Goal: Check status: Check status

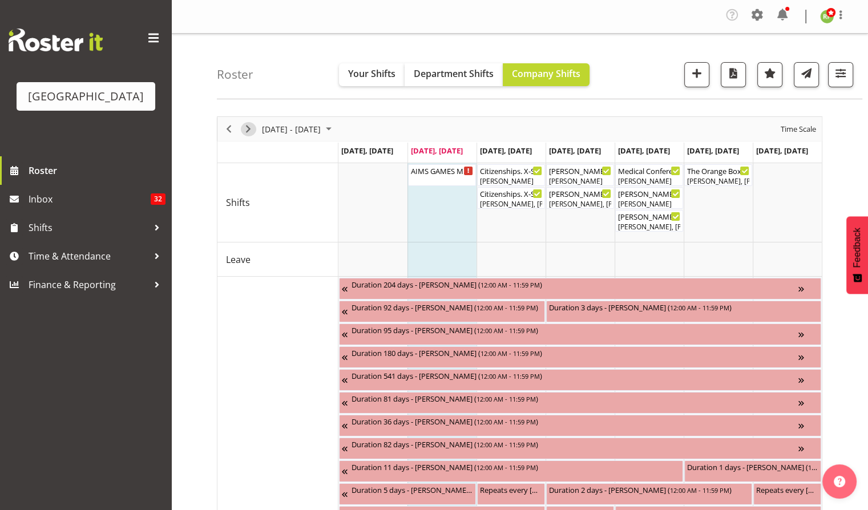
click at [251, 130] on span "Next" at bounding box center [248, 129] width 14 height 14
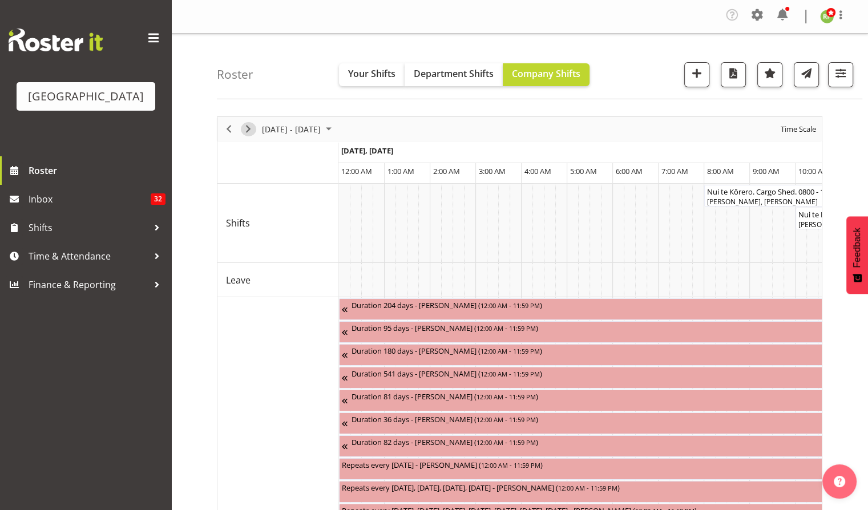
click at [251, 129] on span "Next" at bounding box center [248, 129] width 14 height 14
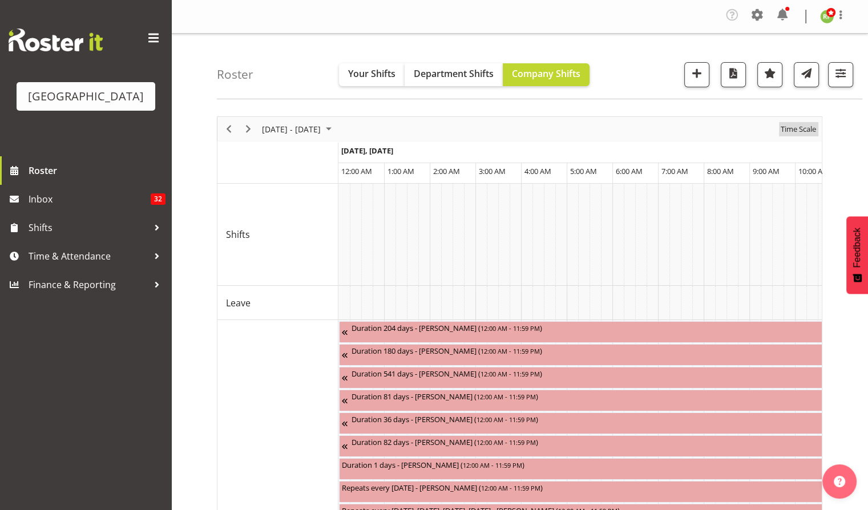
click at [806, 128] on span "Time Scale" at bounding box center [798, 129] width 38 height 14
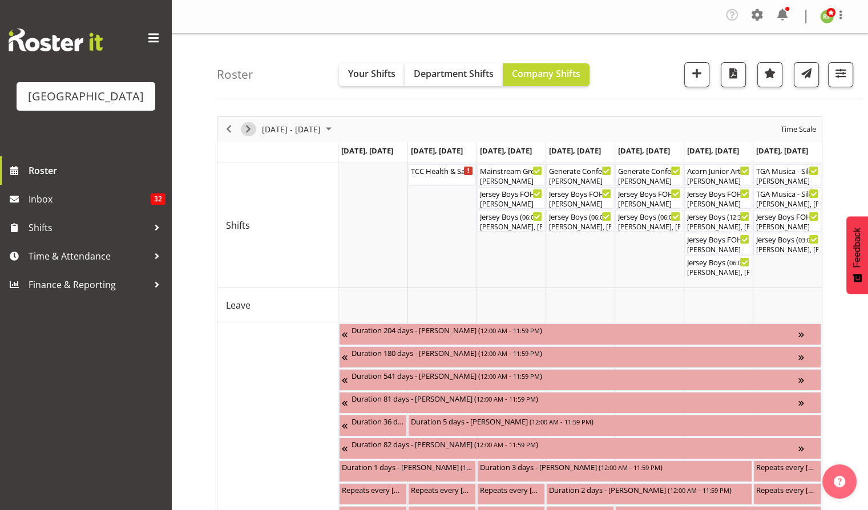
click at [250, 129] on span "Next" at bounding box center [248, 129] width 14 height 14
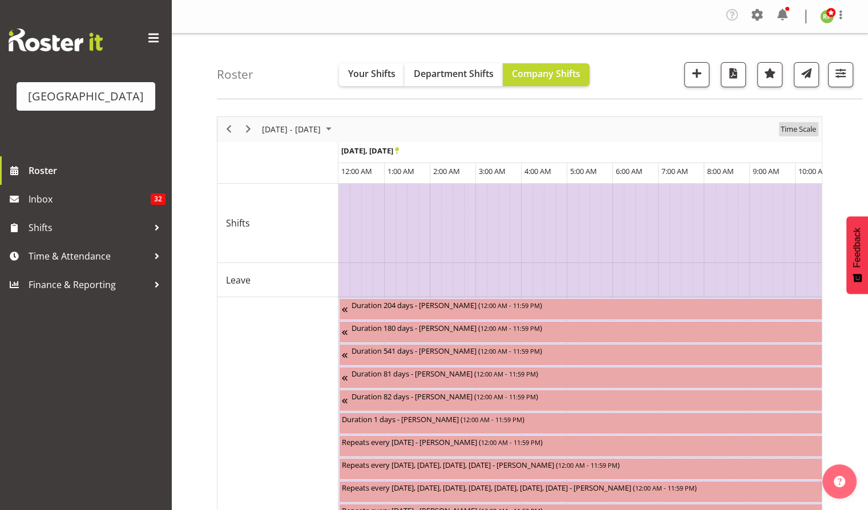
click at [798, 130] on span "Time Scale" at bounding box center [798, 129] width 38 height 14
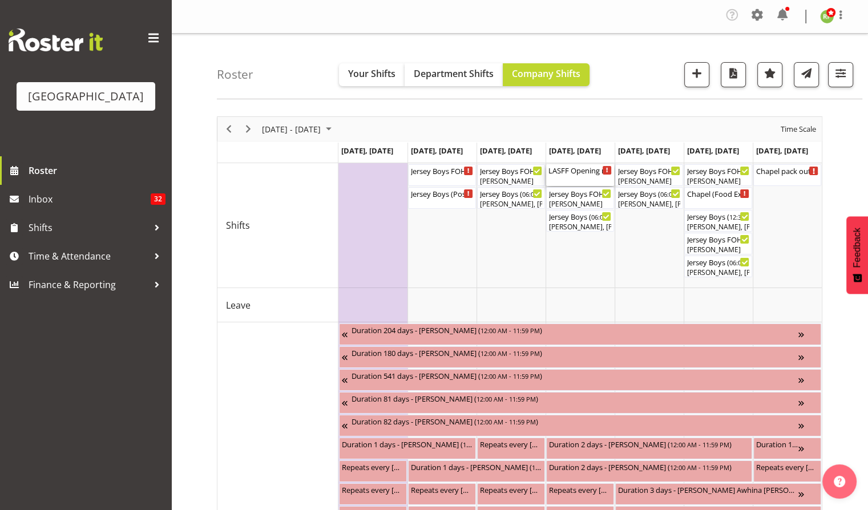
click at [580, 175] on div "LASFF Opening night (Film festival) Cargo Shed ( 05:15 PM - 11:59 PM )" at bounding box center [579, 169] width 63 height 11
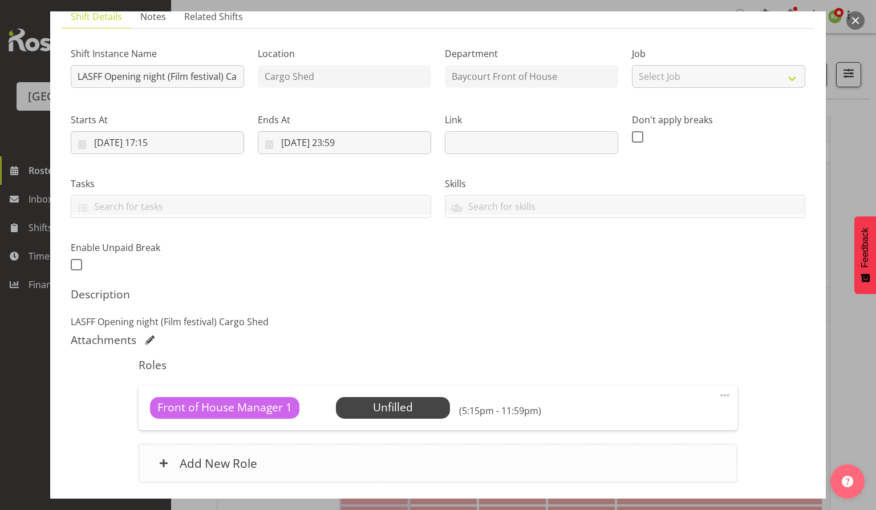
scroll to position [152, 0]
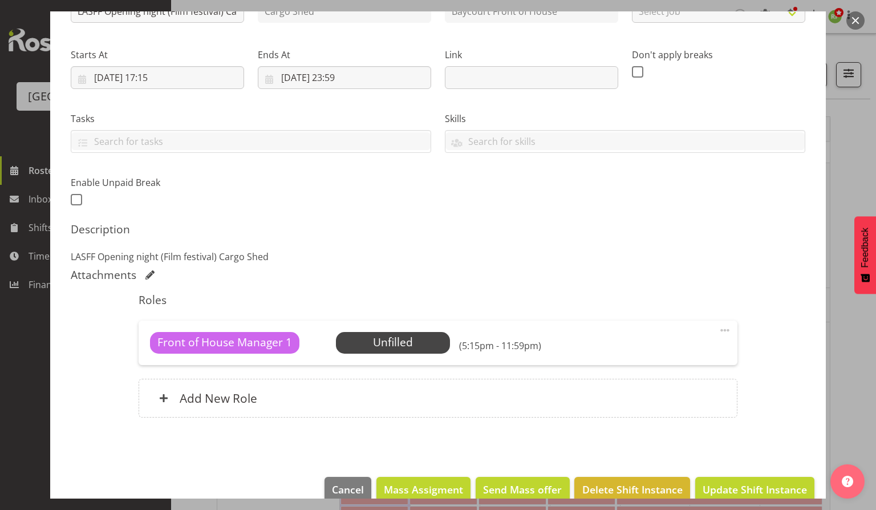
click at [856, 20] on button "button" at bounding box center [856, 20] width 18 height 18
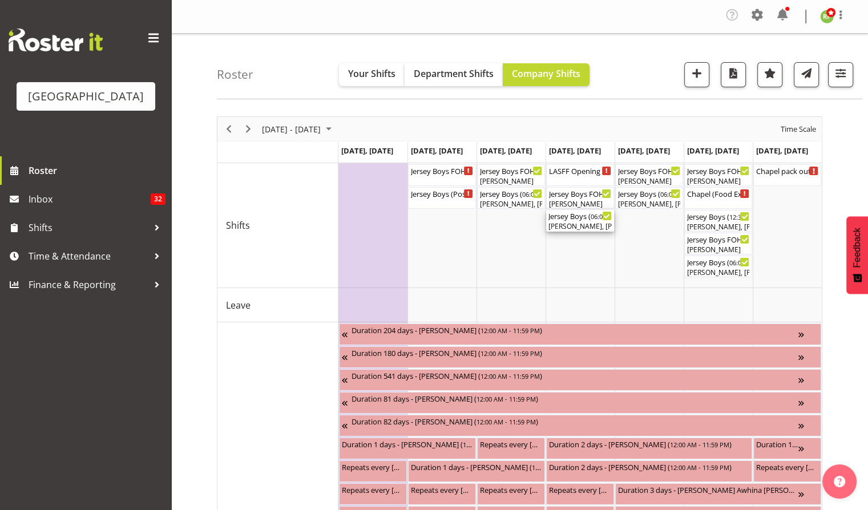
click at [564, 221] on div "[PERSON_NAME], [PERSON_NAME], [PERSON_NAME], [PERSON_NAME], [PERSON_NAME], [PER…" at bounding box center [579, 226] width 63 height 10
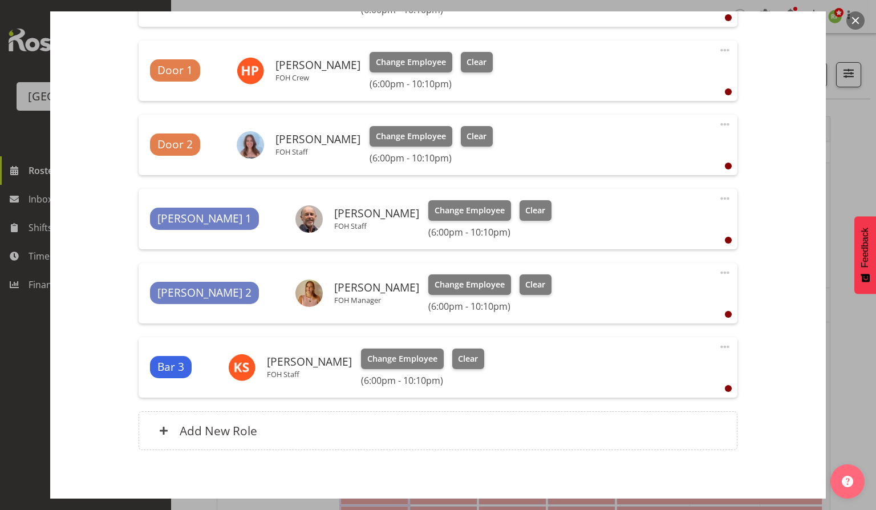
scroll to position [532, 0]
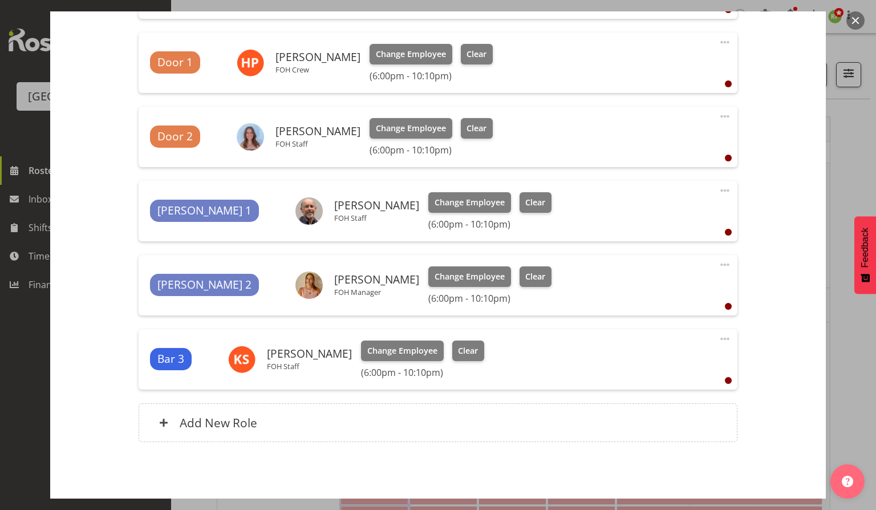
click at [852, 26] on button "button" at bounding box center [856, 20] width 18 height 18
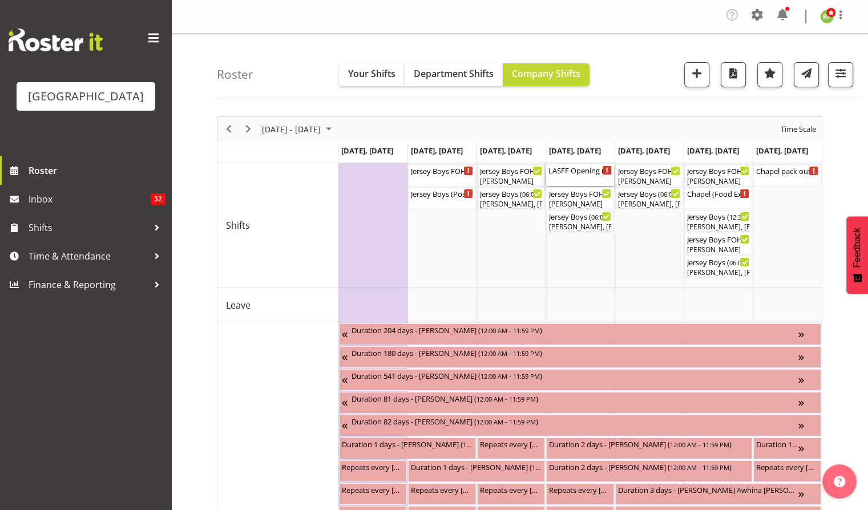
click at [584, 179] on div "LASFF Opening night (Film festival) Cargo Shed ( 05:15 PM - 11:59 PM )" at bounding box center [579, 175] width 63 height 22
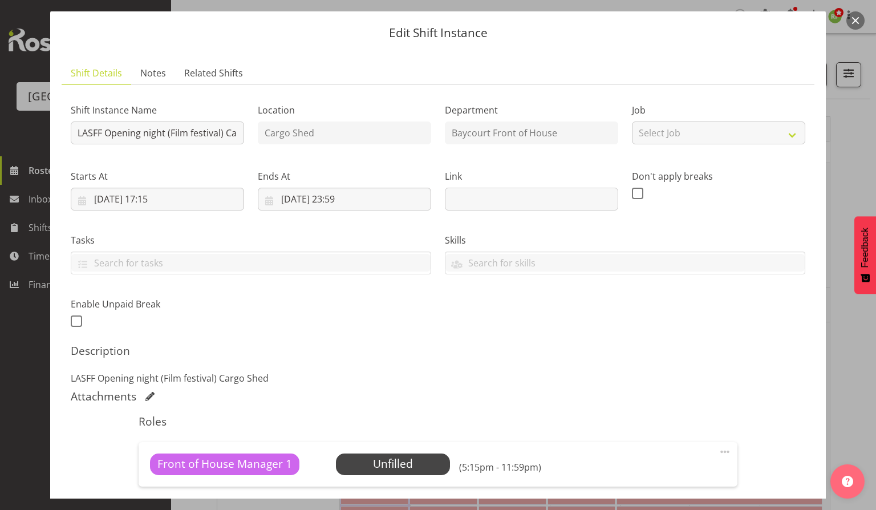
scroll to position [0, 0]
